Goal: Find specific page/section

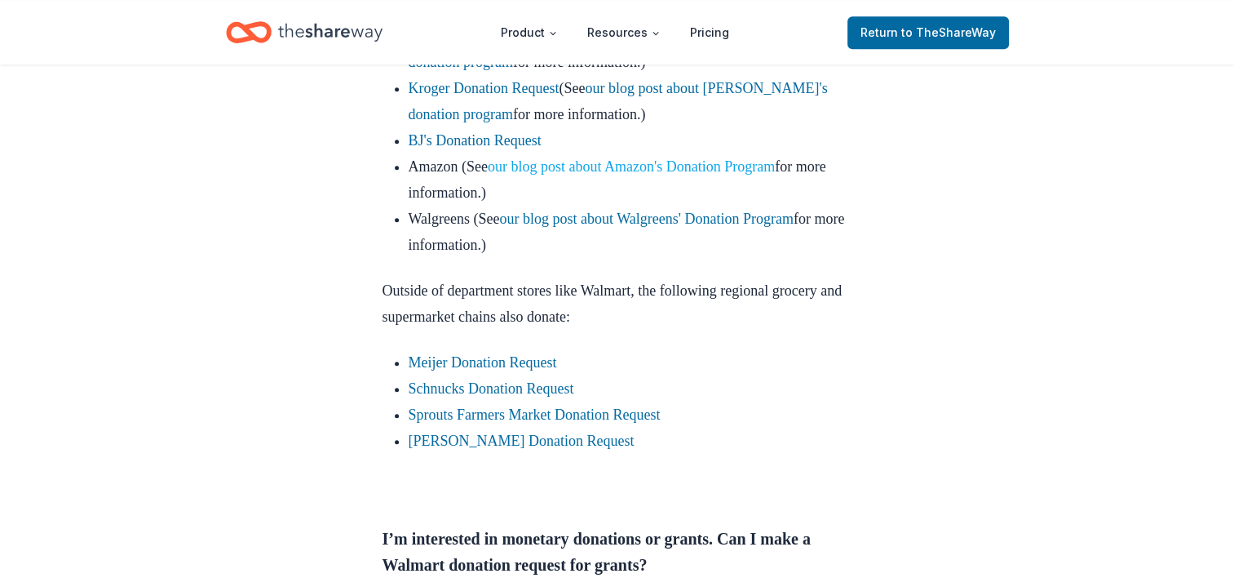
scroll to position [1305, 0]
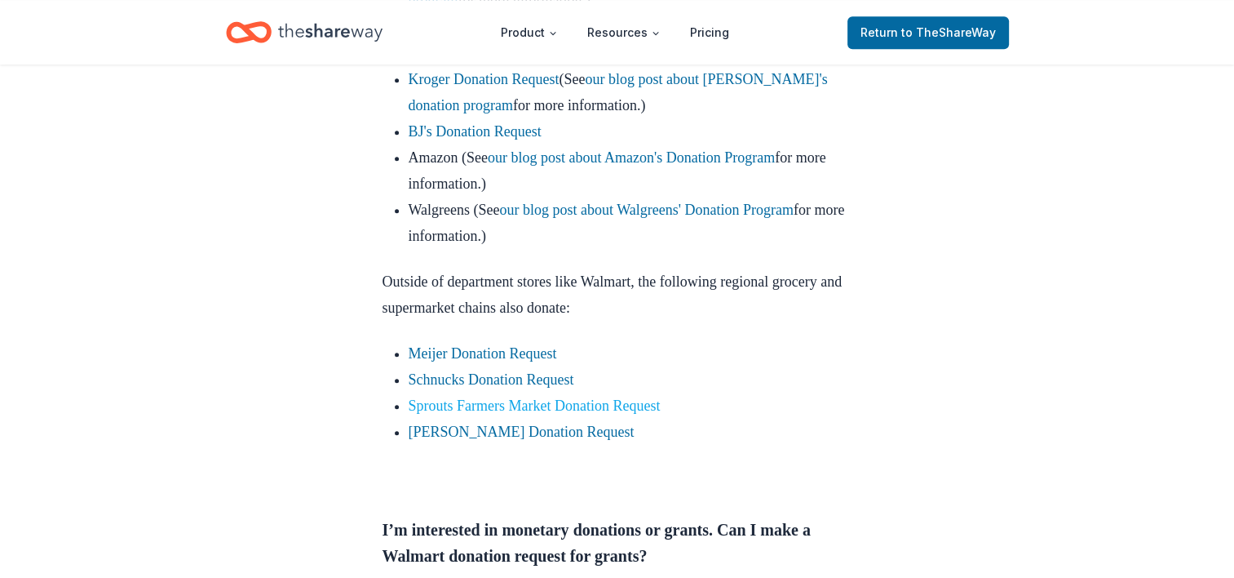
click at [473, 414] on link "Sprouts Farmers Market Donation Request" at bounding box center [535, 405] width 252 height 16
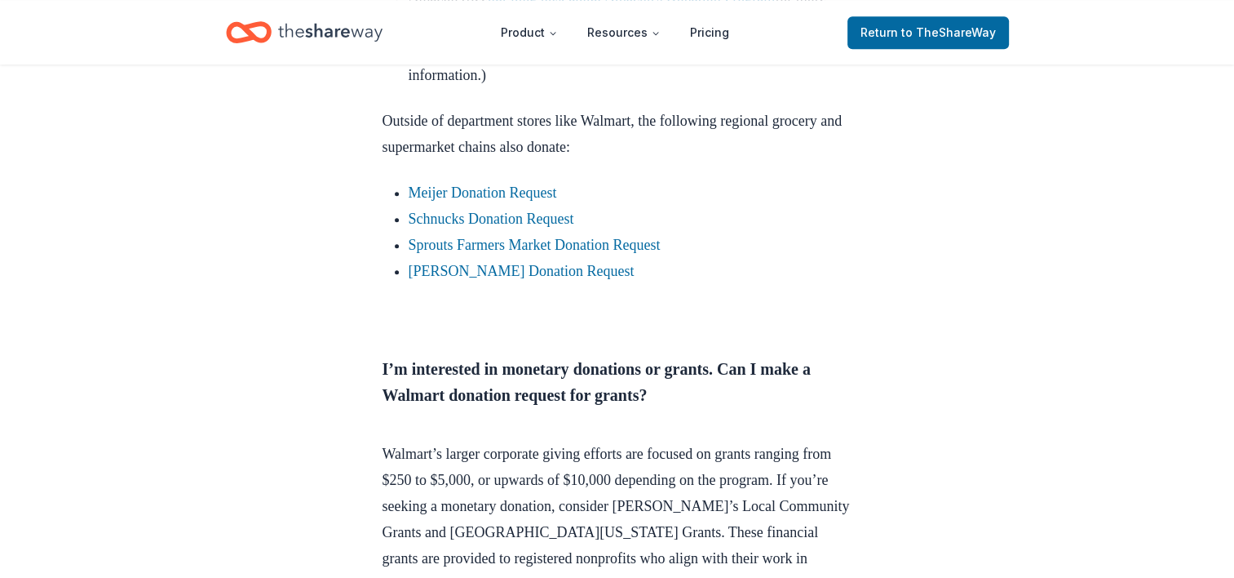
scroll to position [1387, 0]
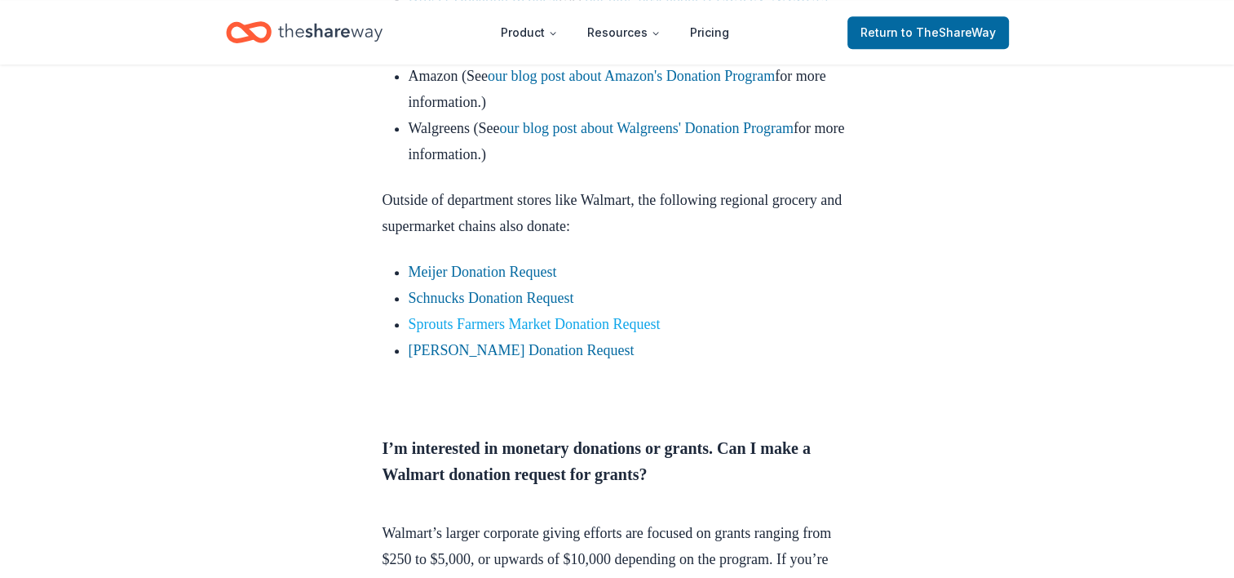
click at [450, 332] on link "Sprouts Farmers Market Donation Request" at bounding box center [535, 324] width 252 height 16
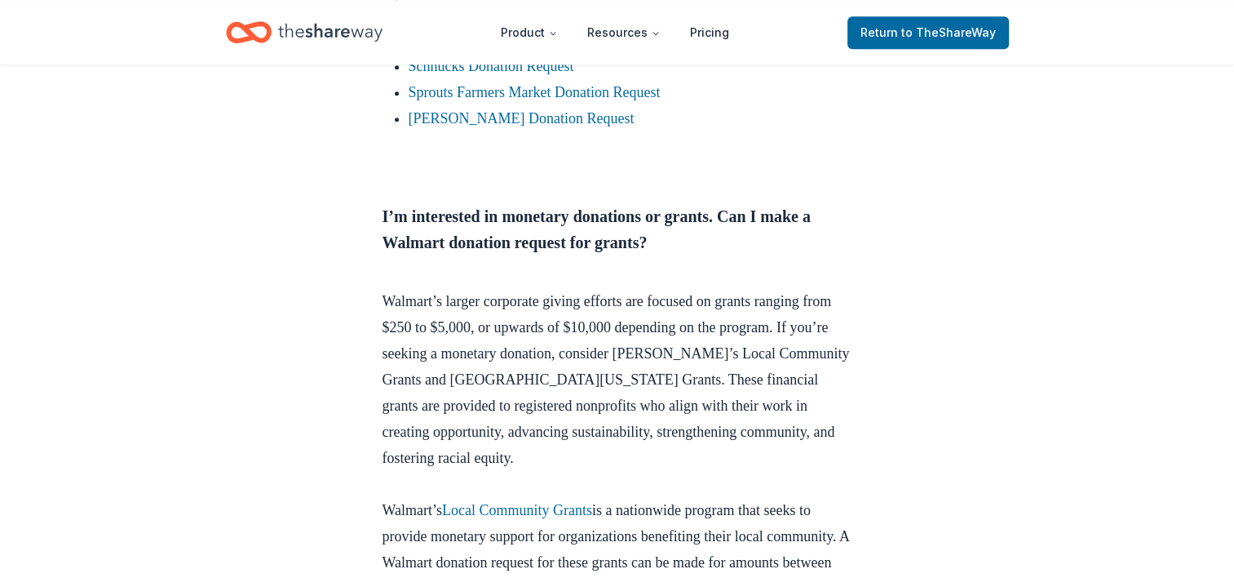
scroll to position [1632, 0]
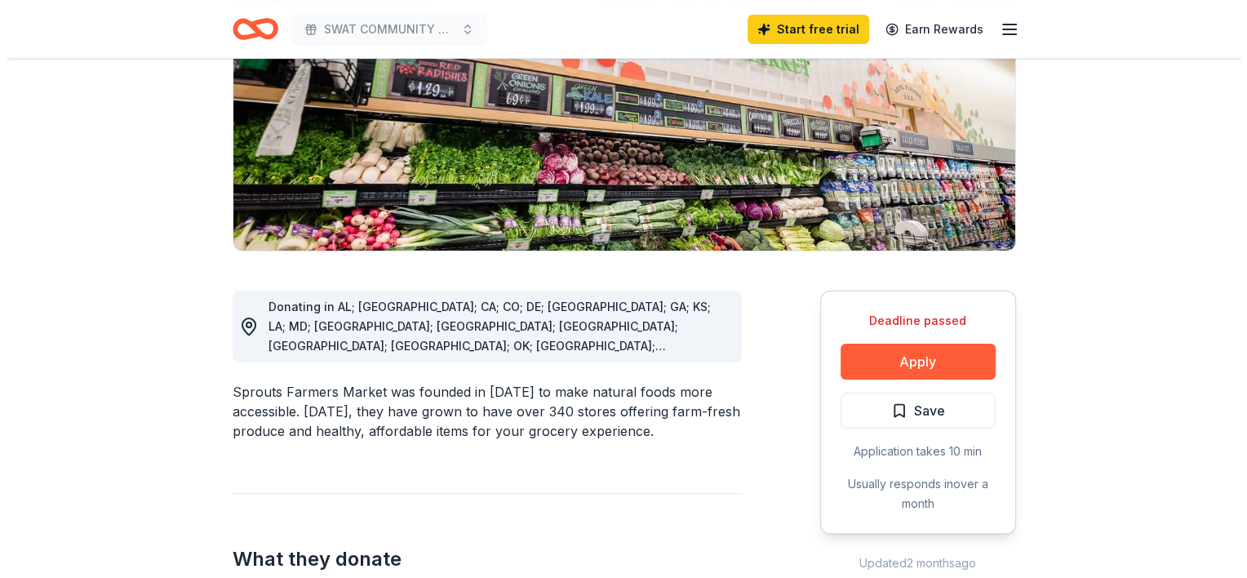
scroll to position [245, 0]
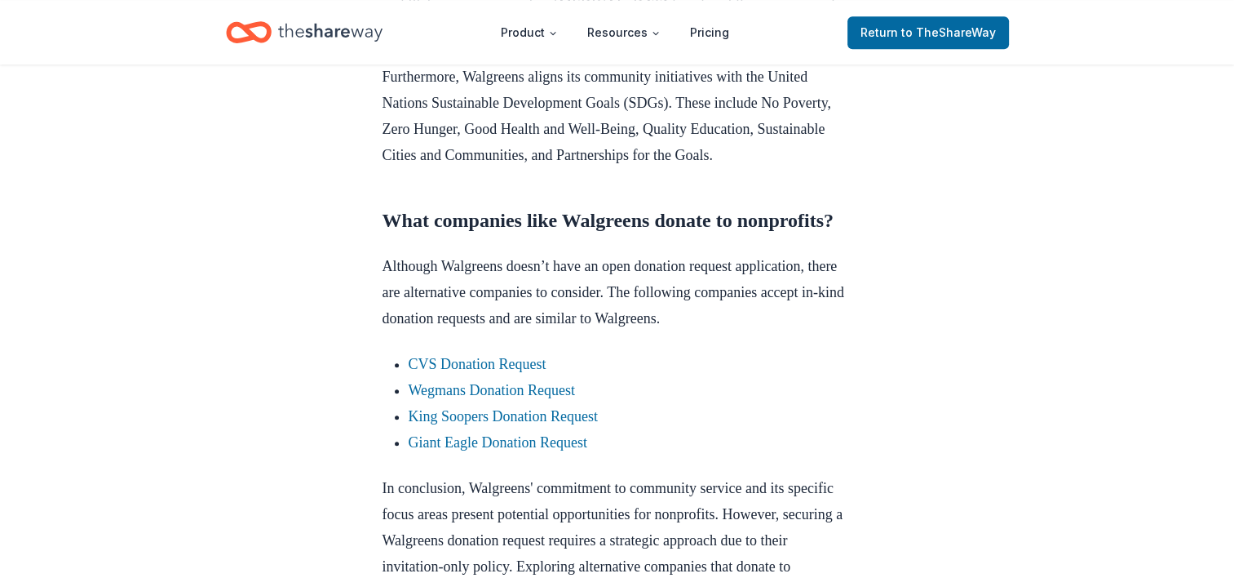
scroll to position [1224, 0]
